Goal: Task Accomplishment & Management: Manage account settings

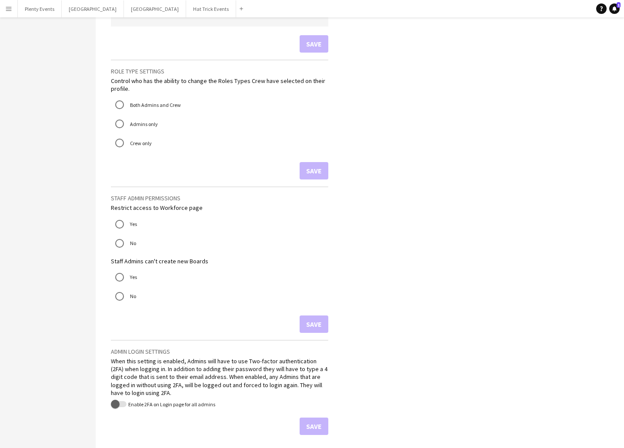
click at [13, 9] on button "Menu" at bounding box center [8, 8] width 17 height 17
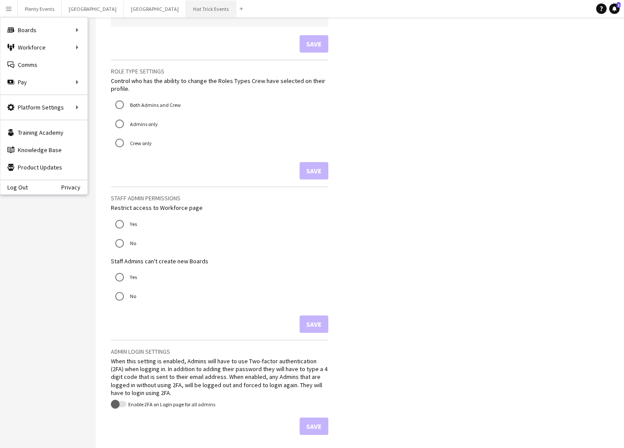
click at [186, 10] on button "Hat Trick Events Close" at bounding box center [211, 8] width 50 height 17
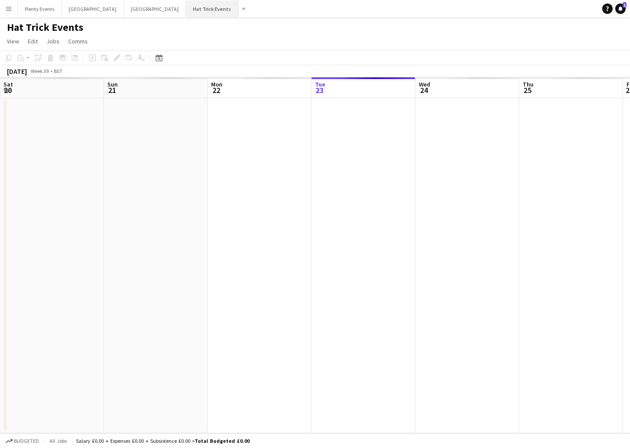
scroll to position [0, 208]
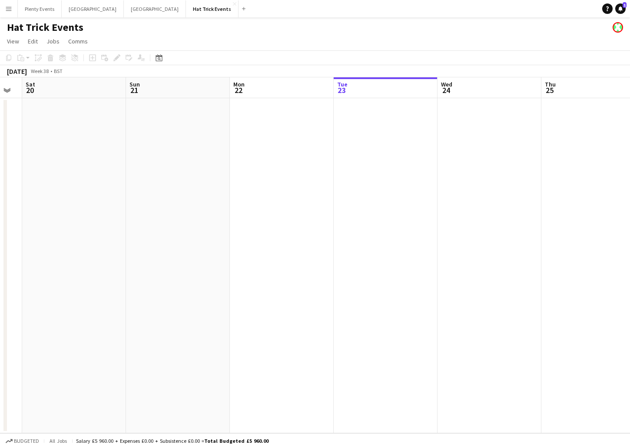
drag, startPoint x: 147, startPoint y: 169, endPoint x: 310, endPoint y: 200, distance: 165.9
click at [310, 200] on app-calendar-viewport "Thu 18 Fri 19 Sat 20 Sun 21 Mon 22 Tue 23 Wed 24 Thu 25 Fri 26 Sat 27 Sun 28 Mo…" at bounding box center [315, 255] width 630 height 356
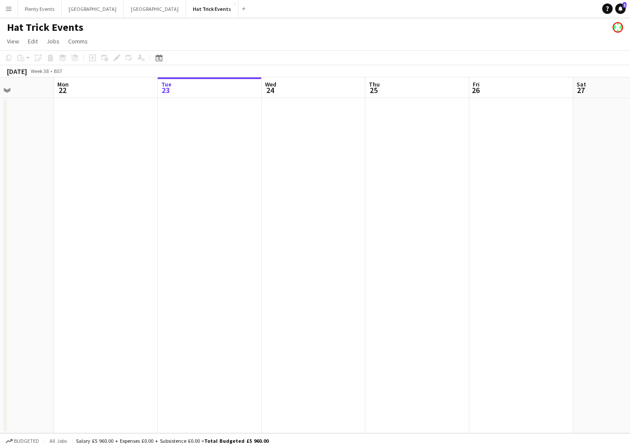
drag, startPoint x: 232, startPoint y: 212, endPoint x: 101, endPoint y: 191, distance: 132.5
click at [101, 191] on app-calendar-viewport "Fri 19 Sat 20 Sun 21 Mon 22 Tue 23 Wed 24 Thu 25 Fri 26 Sat 27 Sun 28 Mon 29 Tu…" at bounding box center [315, 255] width 630 height 356
drag, startPoint x: 125, startPoint y: 195, endPoint x: 79, endPoint y: 185, distance: 47.1
click at [79, 185] on app-calendar-viewport "Fri 19 Sat 20 Sun 21 Mon 22 Tue 23 Wed 24 Thu 25 Fri 26 Sat 27 Sun 28 Mon 29 Tu…" at bounding box center [315, 255] width 630 height 356
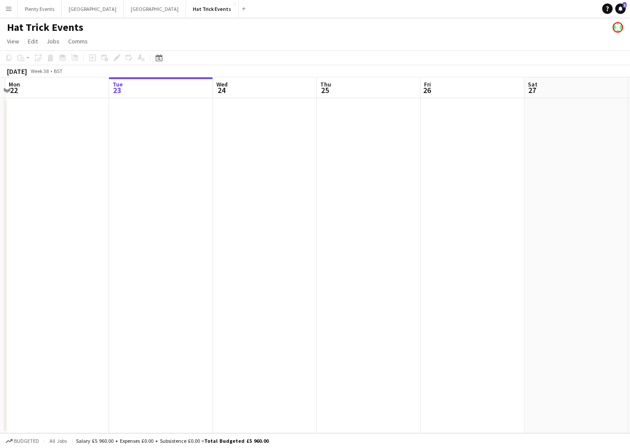
click at [268, 165] on app-date-cell at bounding box center [265, 265] width 104 height 335
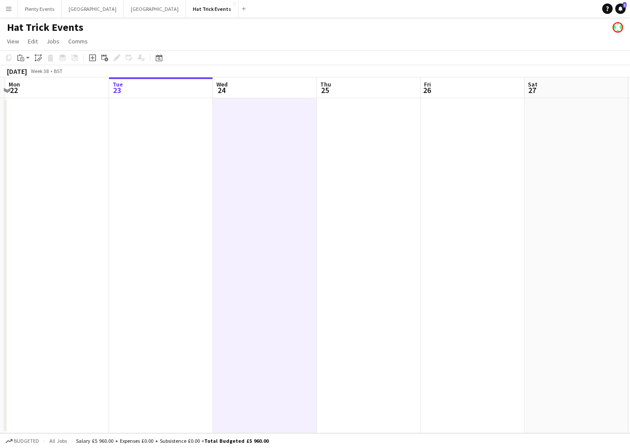
click at [7, 11] on app-icon "Menu" at bounding box center [8, 8] width 7 height 7
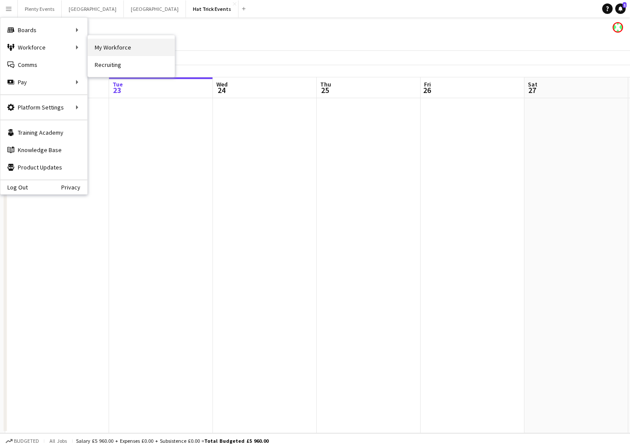
click at [115, 46] on link "My Workforce" at bounding box center [131, 47] width 87 height 17
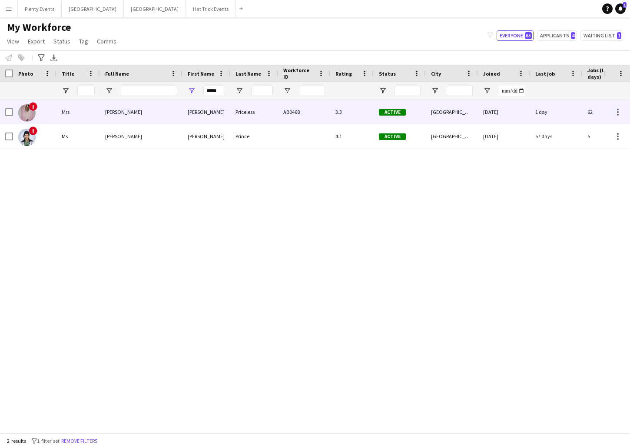
click at [170, 110] on div "[PERSON_NAME]" at bounding box center [141, 112] width 83 height 24
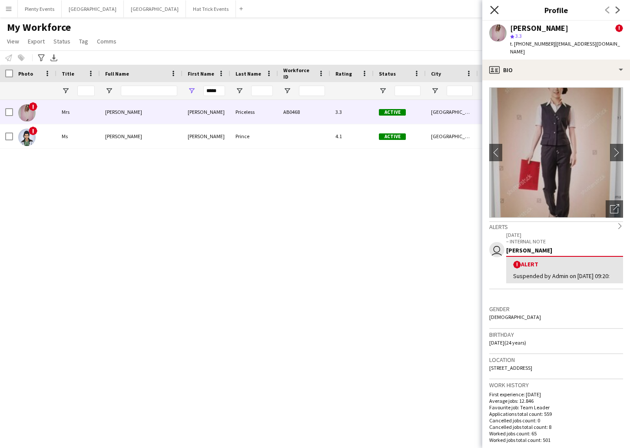
click at [494, 11] on icon at bounding box center [494, 10] width 8 height 8
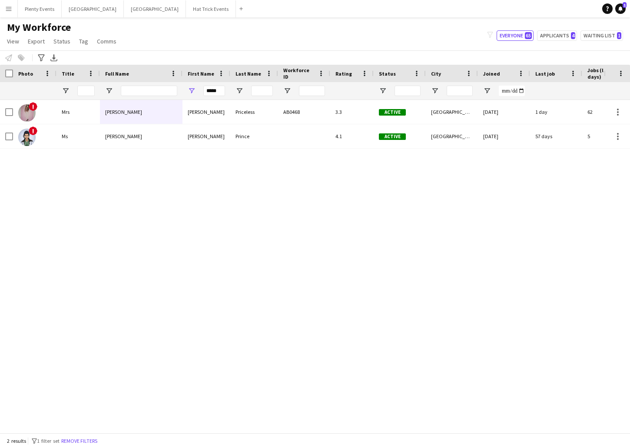
drag, startPoint x: 485, startPoint y: 209, endPoint x: 392, endPoint y: 205, distance: 93.1
click at [392, 205] on div "! [PERSON_NAME] [PERSON_NAME] Priceless AB0468 3.3 Active [GEOGRAPHIC_DATA] [DA…" at bounding box center [302, 263] width 604 height 326
drag, startPoint x: 454, startPoint y: 195, endPoint x: 382, endPoint y: 189, distance: 72.0
click at [382, 189] on div "! [PERSON_NAME] [PERSON_NAME] Priceless AB0468 3.3 Active [GEOGRAPHIC_DATA] [DA…" at bounding box center [302, 263] width 604 height 326
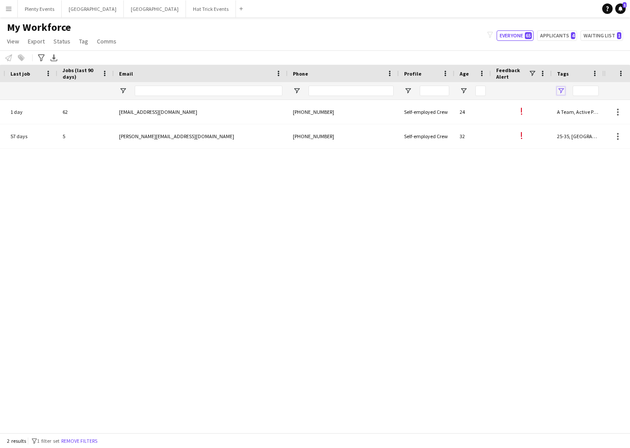
click at [563, 92] on span "Open Filter Menu" at bounding box center [561, 91] width 8 height 8
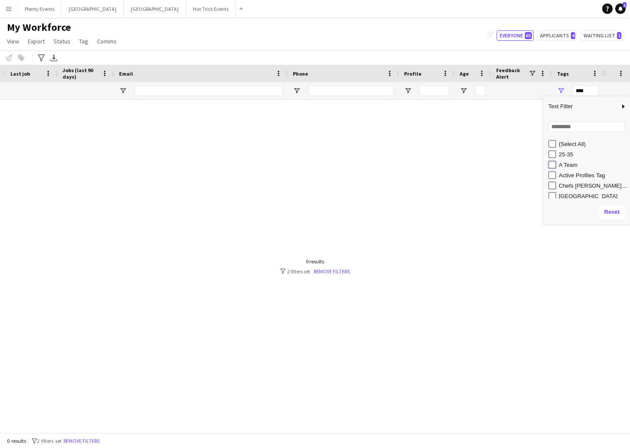
type input "**********"
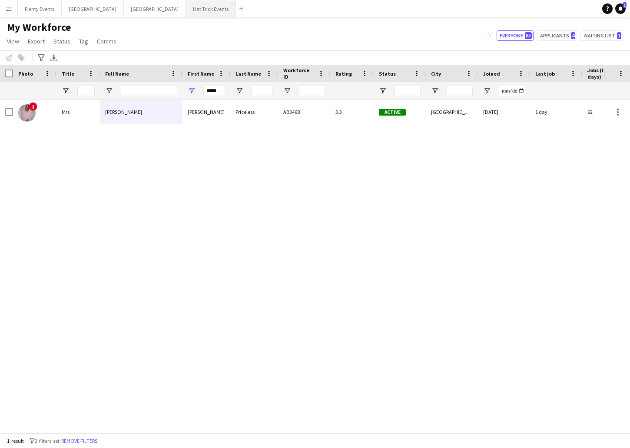
click at [186, 8] on button "Hat Trick Events Close" at bounding box center [211, 8] width 50 height 17
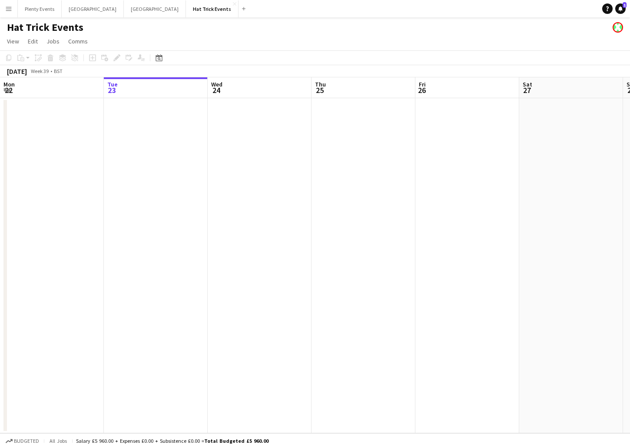
click at [278, 178] on app-date-cell at bounding box center [260, 265] width 104 height 335
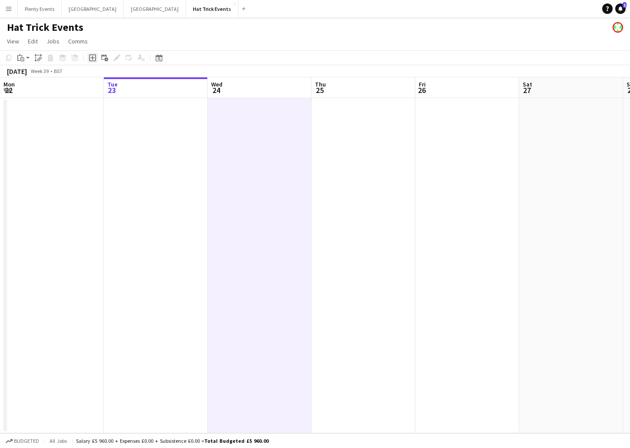
click at [96, 58] on icon at bounding box center [92, 57] width 7 height 7
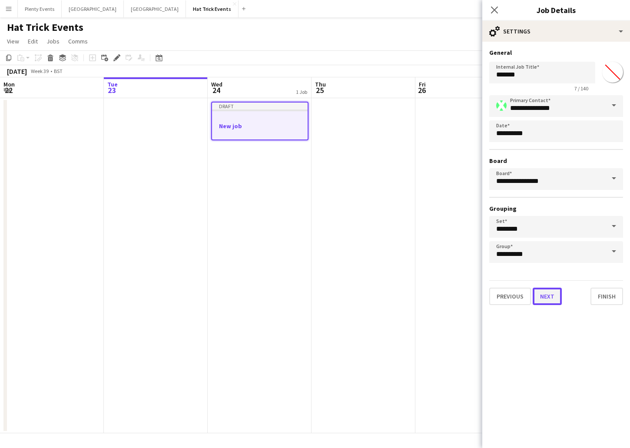
click at [548, 295] on button "Next" at bounding box center [547, 296] width 29 height 17
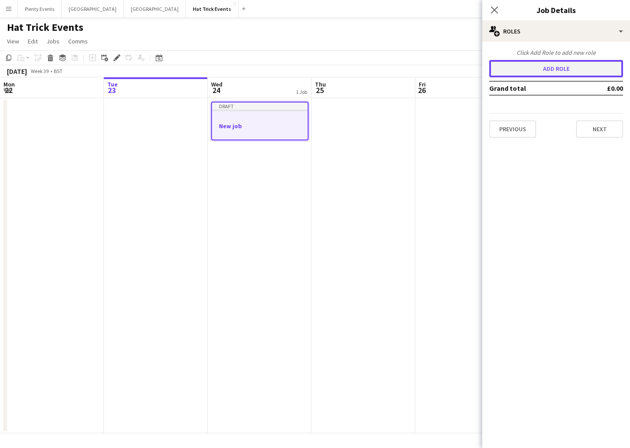
click at [559, 70] on button "Add role" at bounding box center [556, 68] width 134 height 17
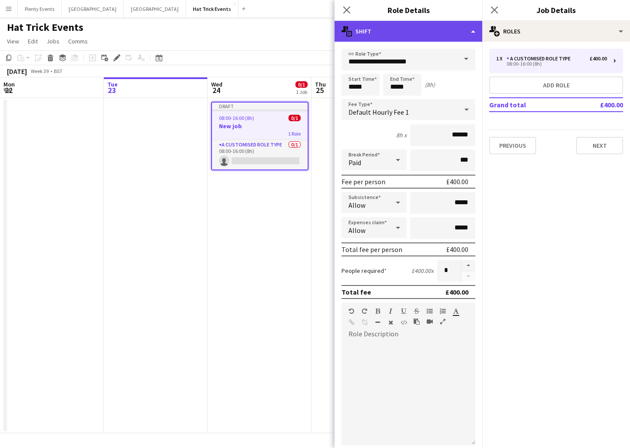
click at [447, 34] on div "multiple-actions-text Shift" at bounding box center [409, 31] width 148 height 21
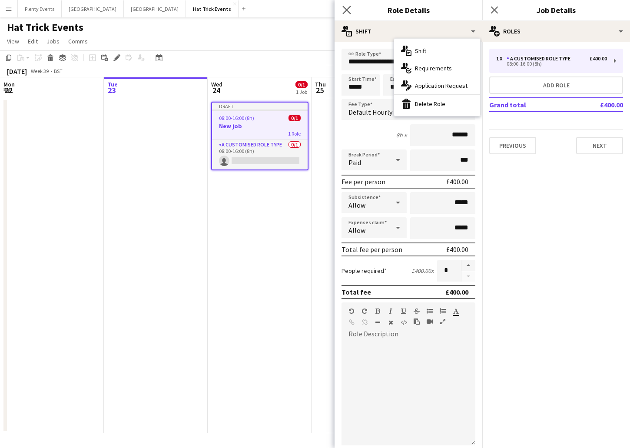
click at [352, 10] on app-icon "Close pop-in" at bounding box center [347, 10] width 13 height 13
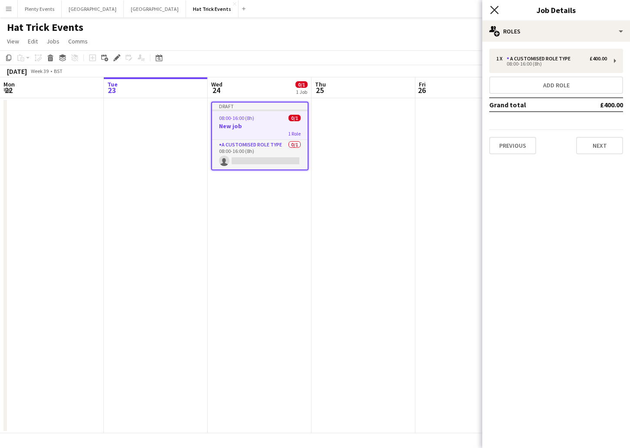
click at [491, 12] on icon "Close pop-in" at bounding box center [494, 10] width 8 height 8
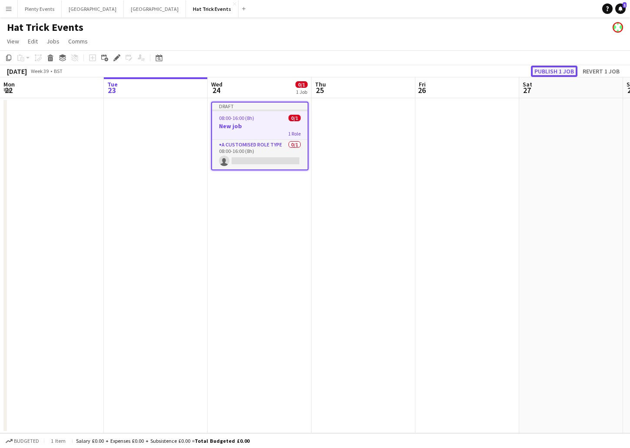
click at [556, 71] on button "Publish 1 job" at bounding box center [554, 71] width 46 height 11
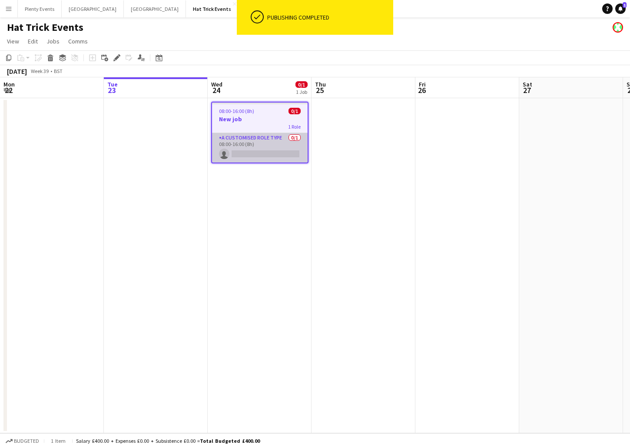
click at [278, 143] on app-card-role "A Customised Role Type 0/1 08:00-16:00 (8h) single-neutral-actions" at bounding box center [260, 148] width 96 height 30
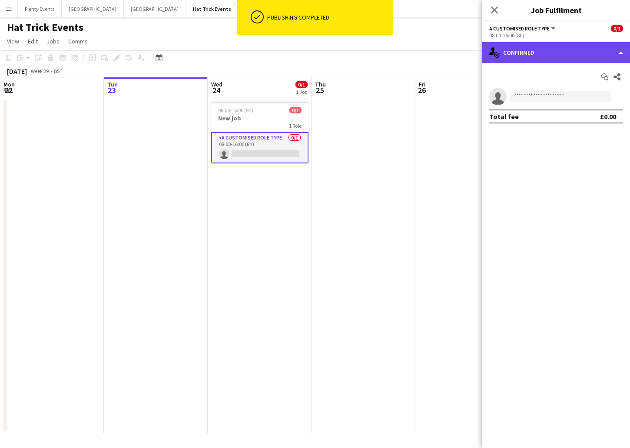
click at [579, 52] on div "single-neutral-actions-check-2 Confirmed" at bounding box center [556, 52] width 148 height 21
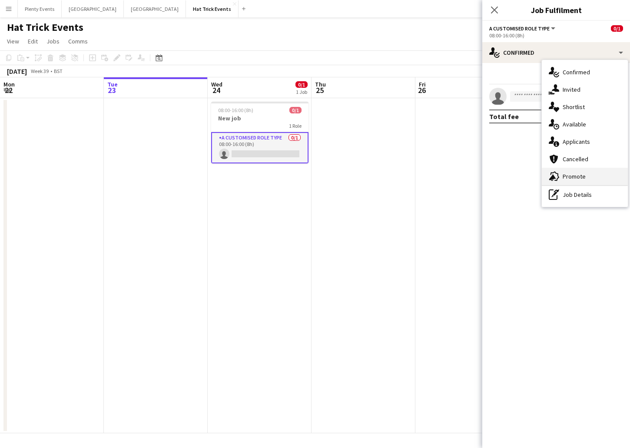
click at [579, 176] on span "Promote" at bounding box center [574, 177] width 23 height 8
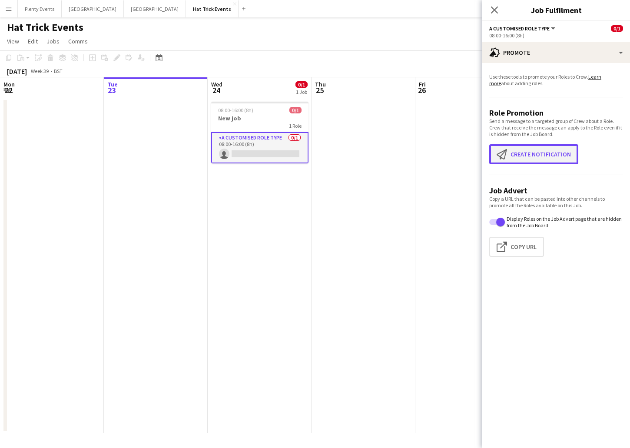
click at [548, 156] on button "Create notification Create notification" at bounding box center [533, 154] width 89 height 20
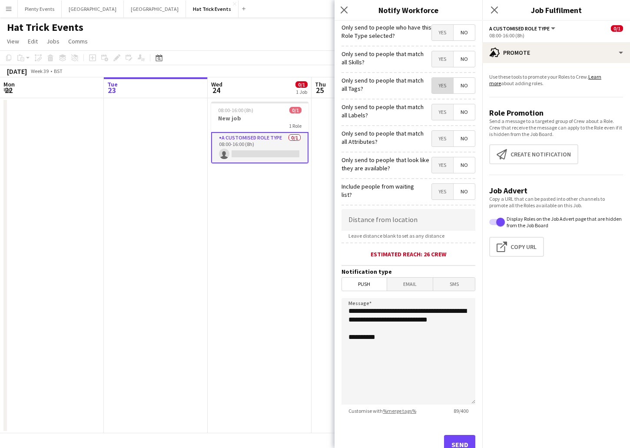
click at [432, 87] on span "Yes" at bounding box center [442, 86] width 21 height 16
click at [346, 10] on icon "Close pop-in" at bounding box center [344, 10] width 8 height 8
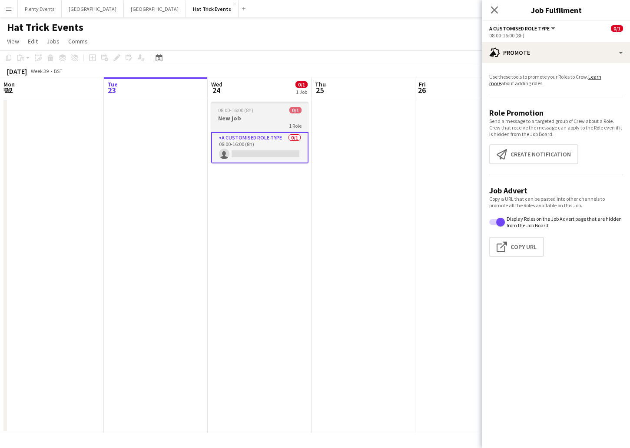
click at [284, 113] on app-job-card "08:00-16:00 (8h) 0/1 New job 1 Role A Customised Role Type 0/1 08:00-16:00 (8h)…" at bounding box center [259, 133] width 97 height 62
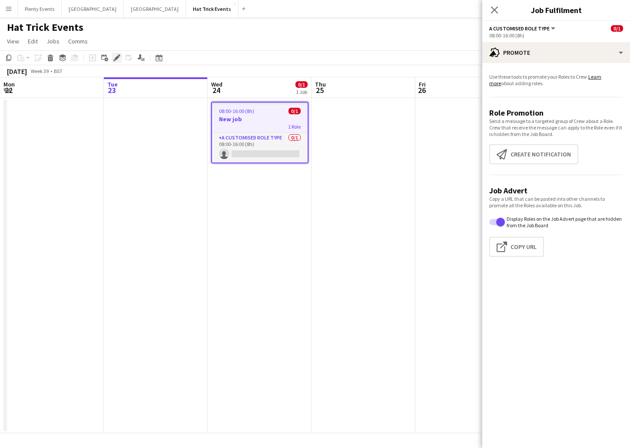
click at [117, 57] on icon at bounding box center [116, 58] width 5 height 5
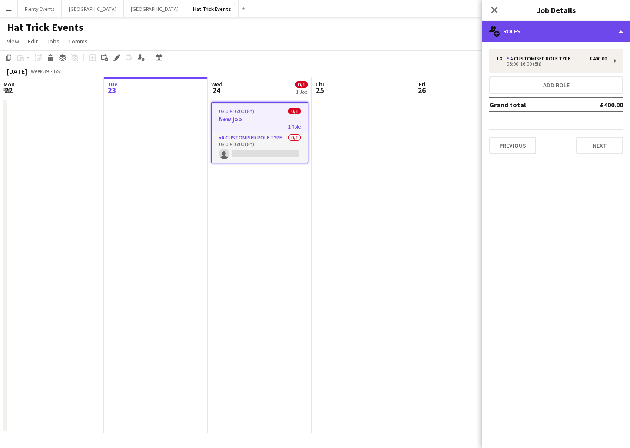
click at [570, 35] on div "multiple-users-add Roles" at bounding box center [556, 31] width 148 height 21
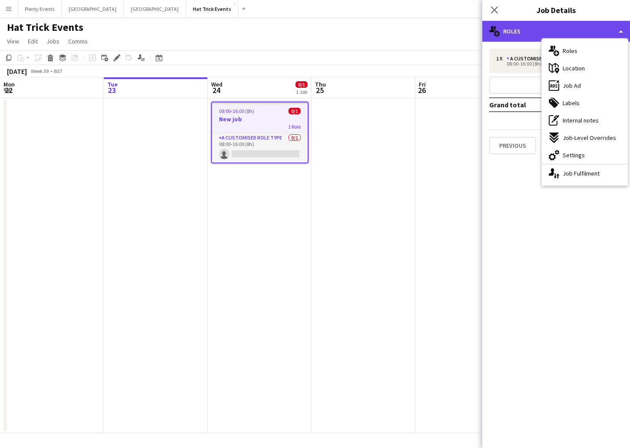
click at [570, 35] on div "multiple-users-add Roles" at bounding box center [556, 31] width 148 height 21
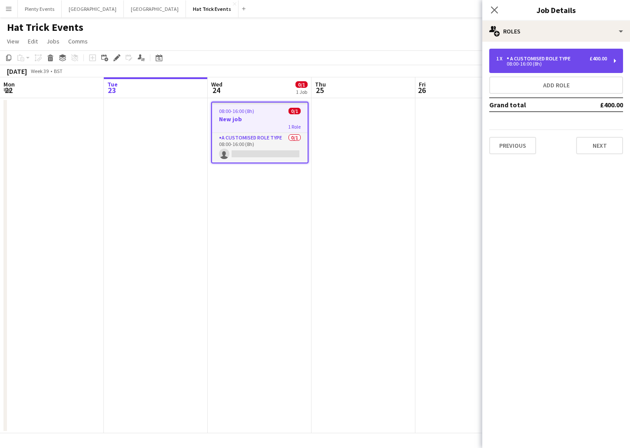
click at [559, 58] on div "A Customised Role Type" at bounding box center [540, 59] width 67 height 6
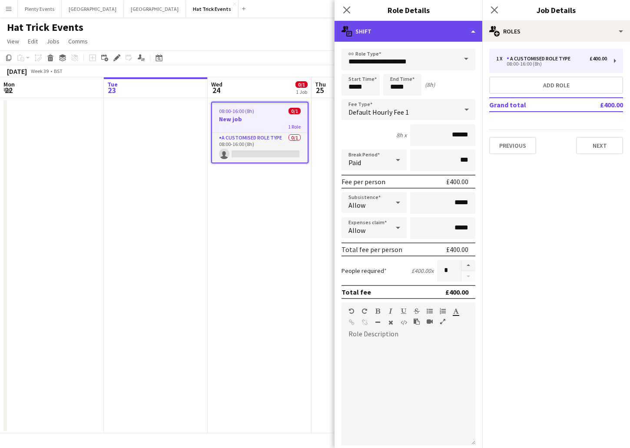
click at [412, 35] on div "multiple-actions-text Shift" at bounding box center [409, 31] width 148 height 21
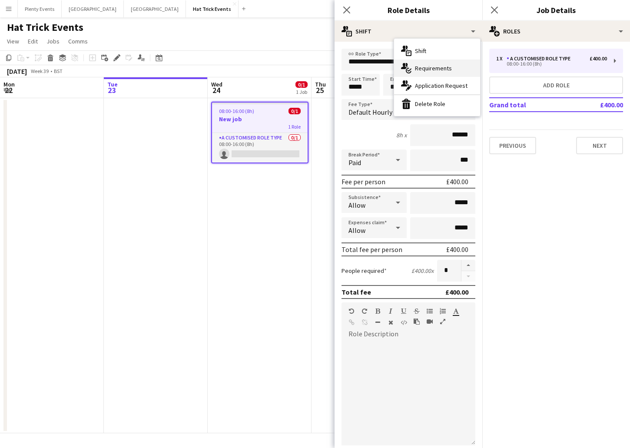
click at [422, 66] on span "Requirements" at bounding box center [433, 68] width 37 height 8
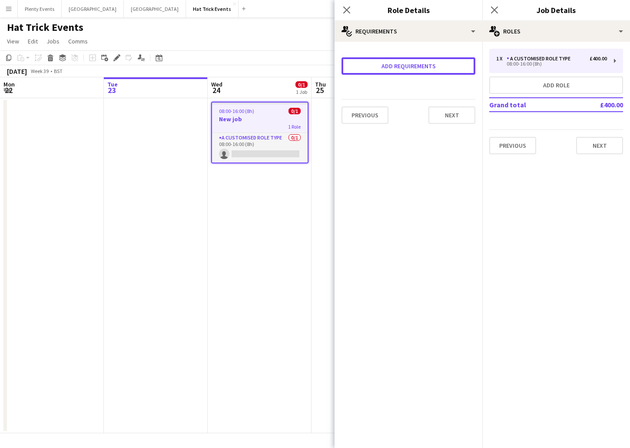
click at [422, 66] on button "Add requirements" at bounding box center [409, 65] width 134 height 17
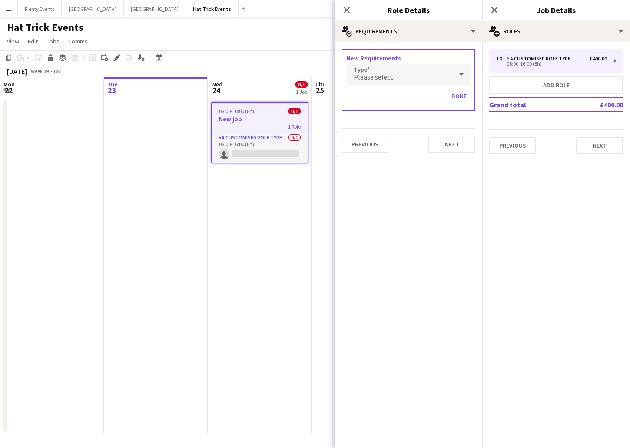
click at [422, 74] on div "Please select" at bounding box center [400, 74] width 106 height 21
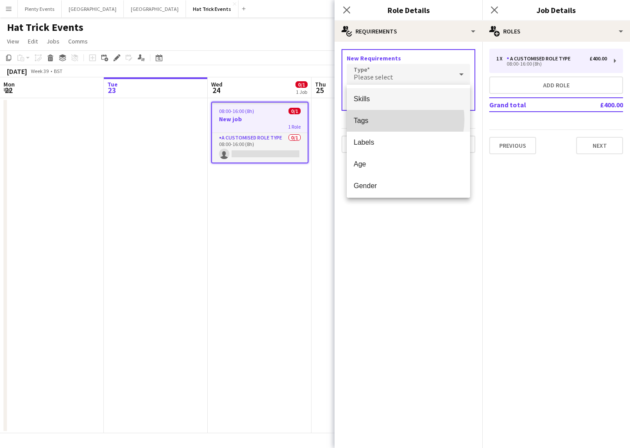
click at [392, 120] on span "Tags" at bounding box center [409, 120] width 110 height 8
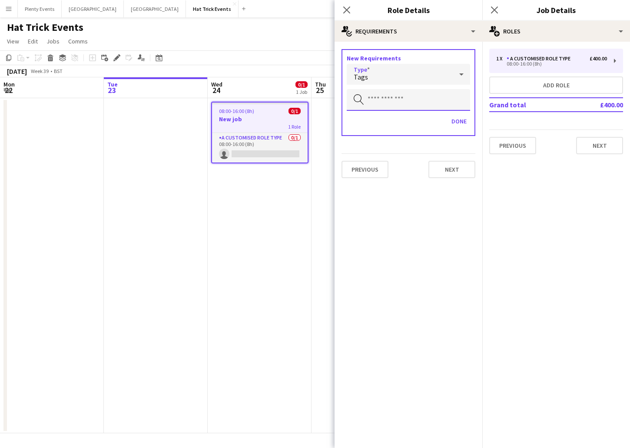
click at [397, 101] on input "text" at bounding box center [408, 100] width 123 height 22
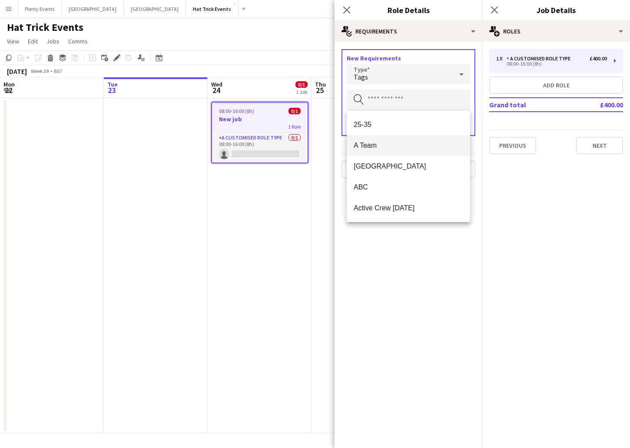
click at [384, 146] on span "A Team" at bounding box center [409, 145] width 110 height 8
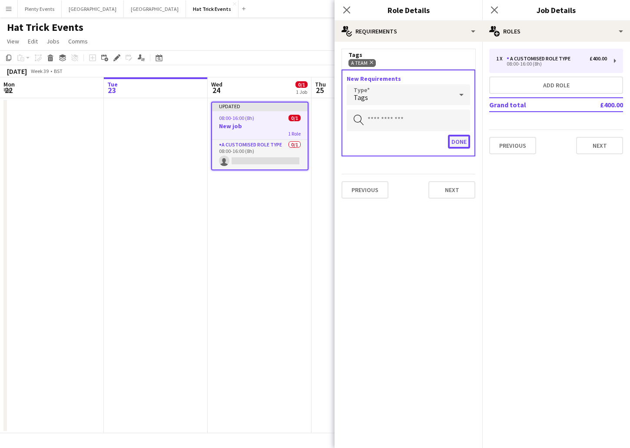
click at [459, 143] on button "Done" at bounding box center [459, 142] width 22 height 14
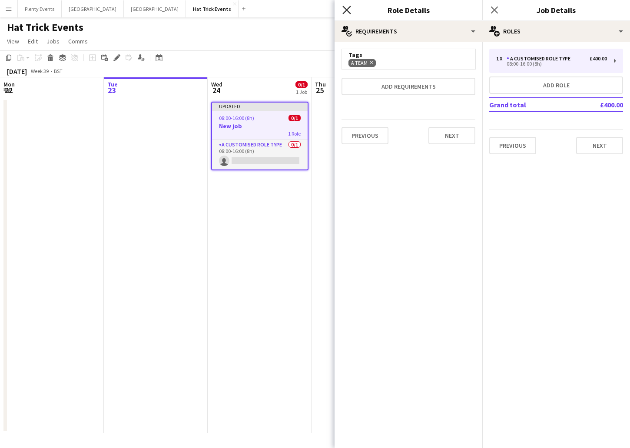
click at [347, 8] on icon "Close pop-in" at bounding box center [346, 10] width 8 height 8
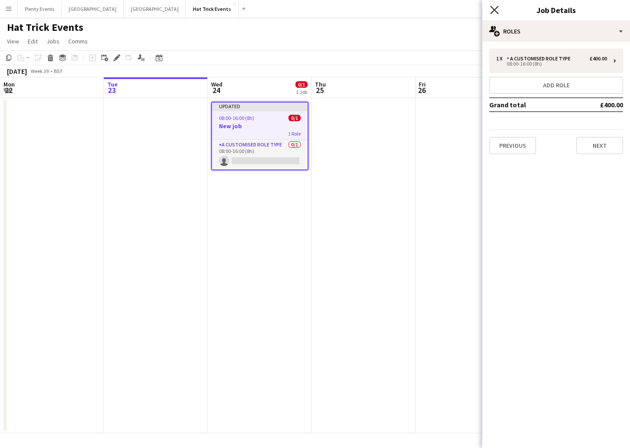
click at [493, 10] on icon at bounding box center [494, 10] width 8 height 8
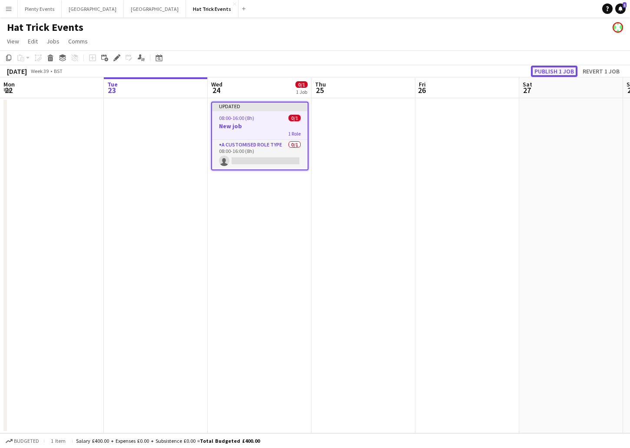
click at [556, 70] on button "Publish 1 job" at bounding box center [554, 71] width 46 height 11
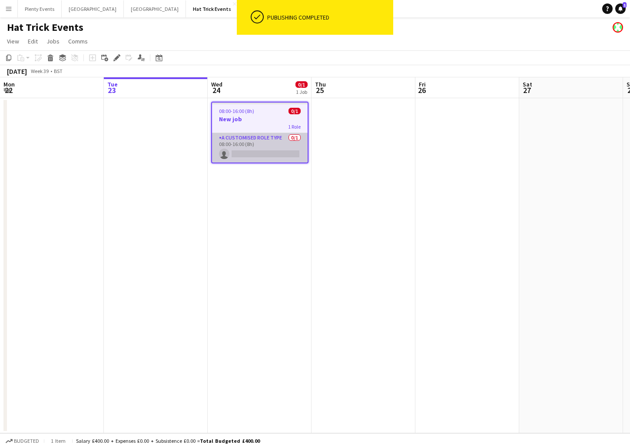
click at [272, 149] on app-card-role "A Customised Role Type 0/1 08:00-16:00 (8h) single-neutral-actions" at bounding box center [260, 148] width 96 height 30
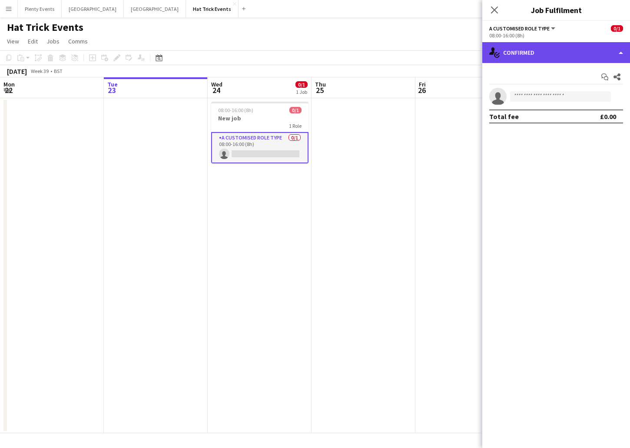
click at [569, 52] on div "single-neutral-actions-check-2 Confirmed" at bounding box center [556, 52] width 148 height 21
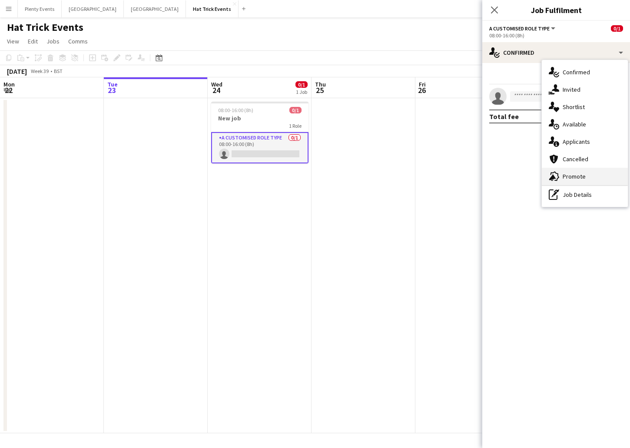
click at [576, 177] on span "Promote" at bounding box center [574, 177] width 23 height 8
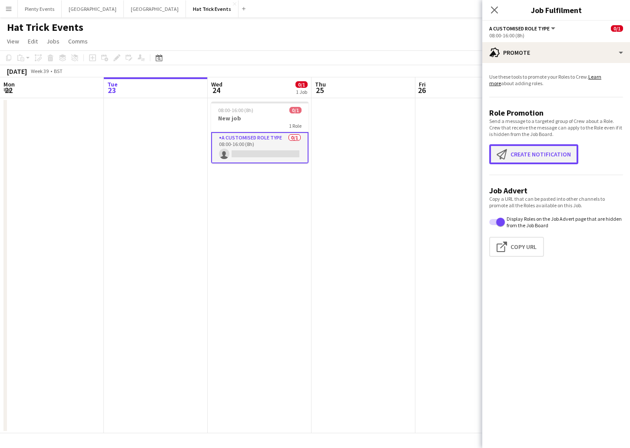
click at [551, 155] on button "Create notification Create notification" at bounding box center [533, 154] width 89 height 20
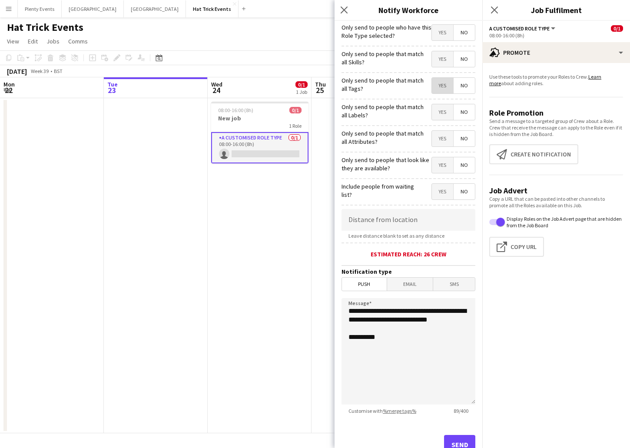
click at [432, 86] on span "Yes" at bounding box center [442, 86] width 21 height 16
click at [347, 11] on icon "Close pop-in" at bounding box center [344, 10] width 8 height 8
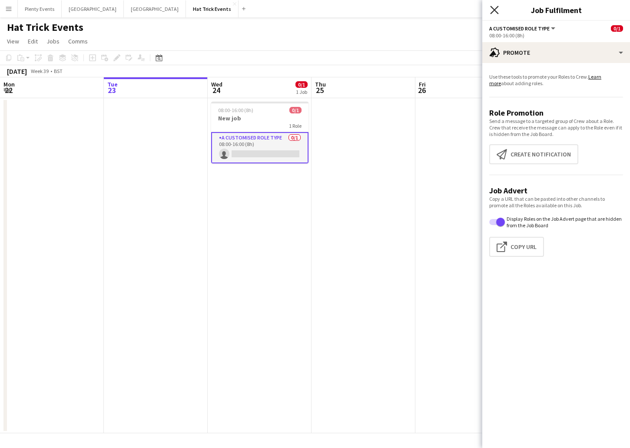
click at [493, 13] on icon "Close pop-in" at bounding box center [494, 10] width 8 height 8
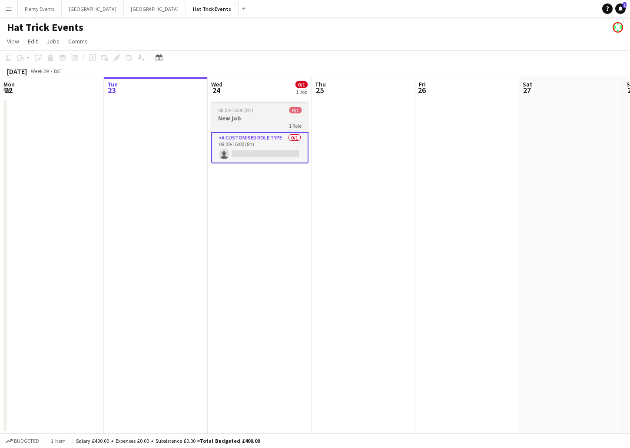
click at [275, 119] on h3 "New job" at bounding box center [259, 118] width 97 height 8
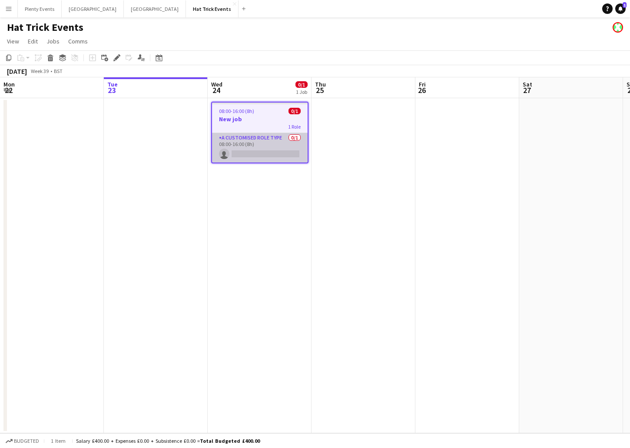
click at [269, 143] on app-card-role "A Customised Role Type 0/1 08:00-16:00 (8h) single-neutral-actions" at bounding box center [260, 148] width 96 height 30
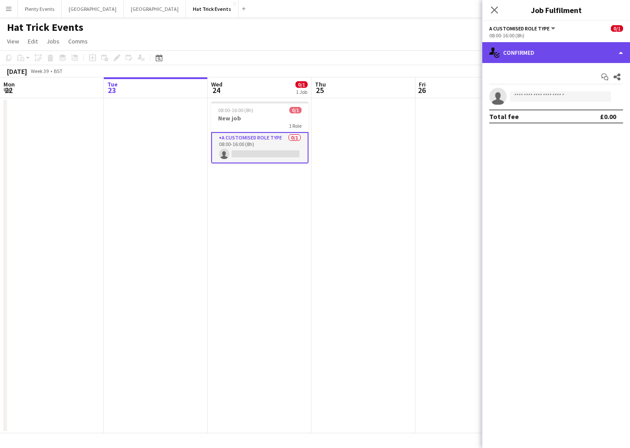
click at [598, 53] on div "single-neutral-actions-check-2 Confirmed" at bounding box center [556, 52] width 148 height 21
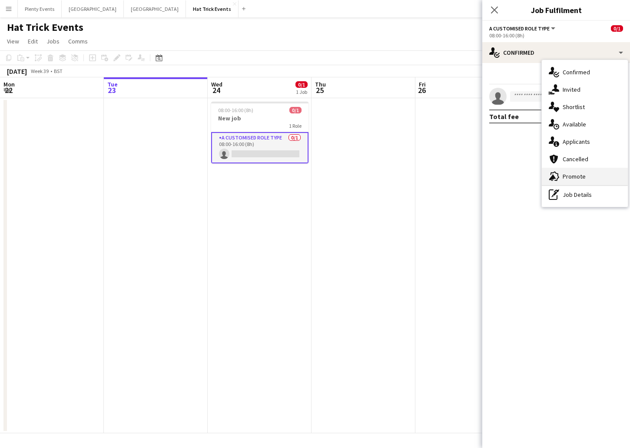
click at [578, 176] on span "Promote" at bounding box center [574, 177] width 23 height 8
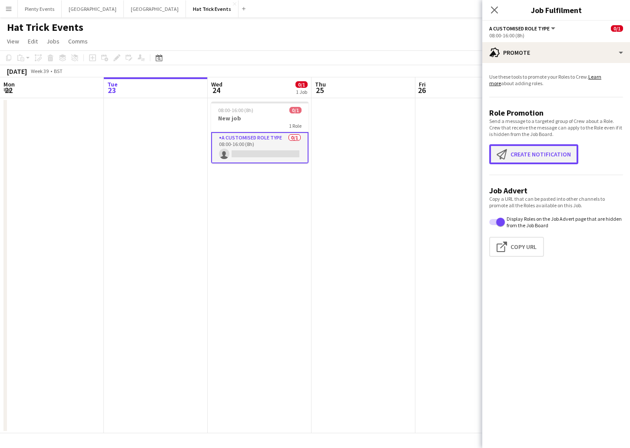
click at [545, 156] on button "Create notification Create notification" at bounding box center [533, 154] width 89 height 20
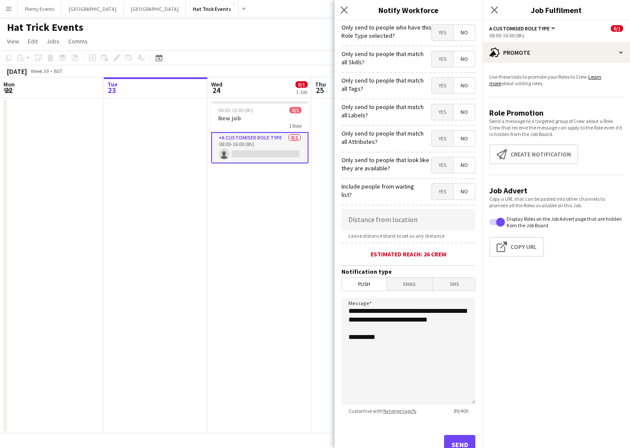
click at [432, 87] on span "Yes" at bounding box center [442, 86] width 21 height 16
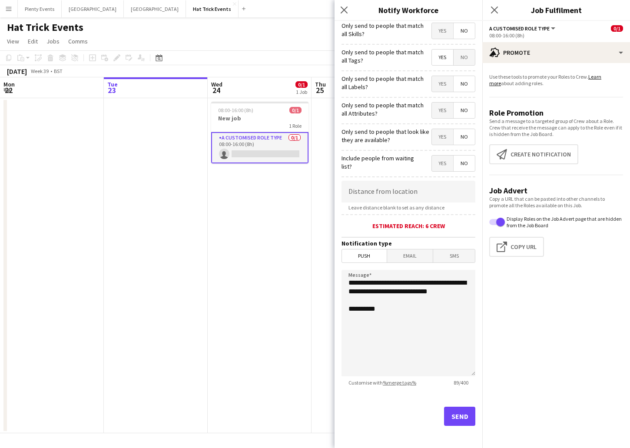
scroll to position [30, 0]
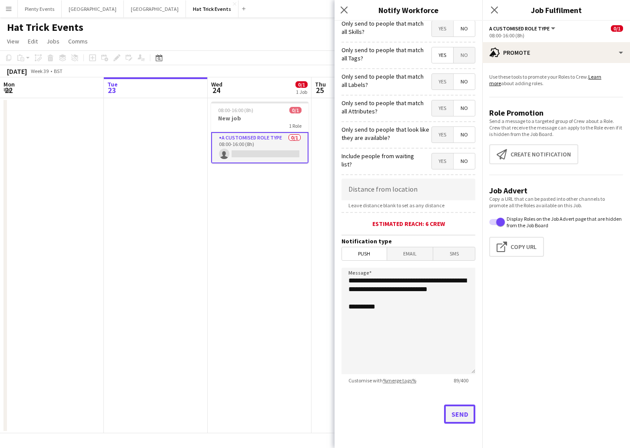
click at [460, 417] on button "Send" at bounding box center [459, 414] width 31 height 19
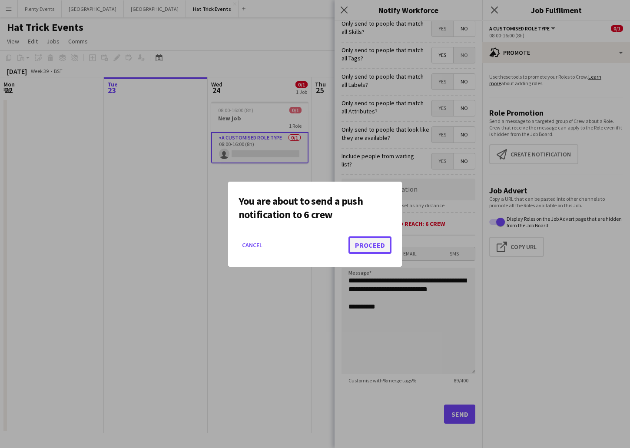
click at [367, 248] on button "Proceed" at bounding box center [370, 244] width 43 height 17
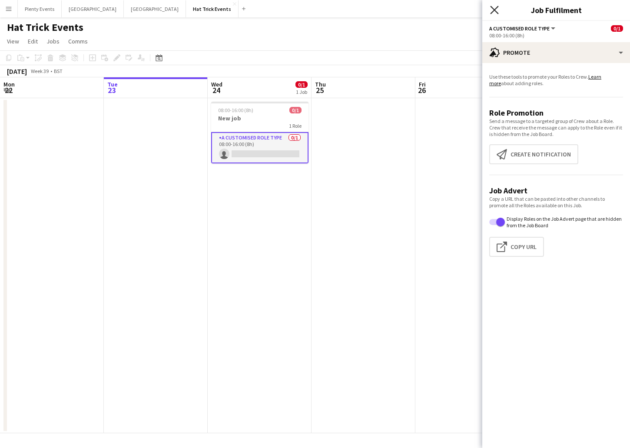
click at [495, 10] on icon at bounding box center [494, 10] width 8 height 8
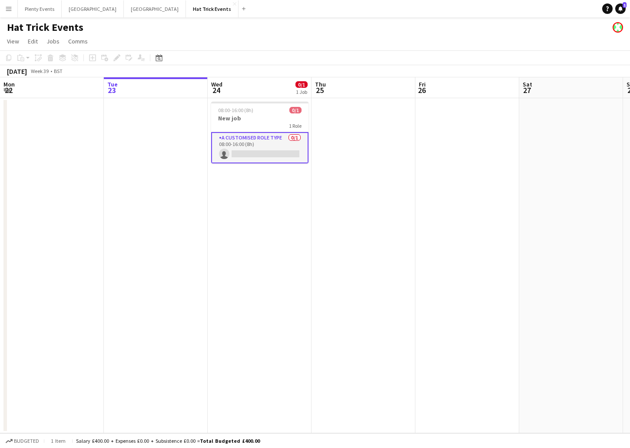
click at [386, 40] on app-page-menu "View Day view expanded Day view collapsed Month view Date picker Jump to [DATE]…" at bounding box center [315, 42] width 630 height 17
